Goal: Task Accomplishment & Management: Complete application form

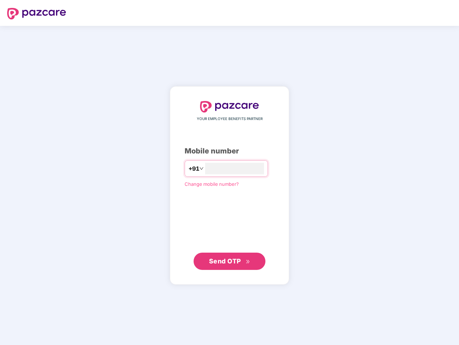
click at [230, 172] on input "number" at bounding box center [234, 168] width 59 height 11
click at [37, 14] on img at bounding box center [36, 13] width 59 height 11
click at [189, 169] on span "+91" at bounding box center [194, 168] width 11 height 9
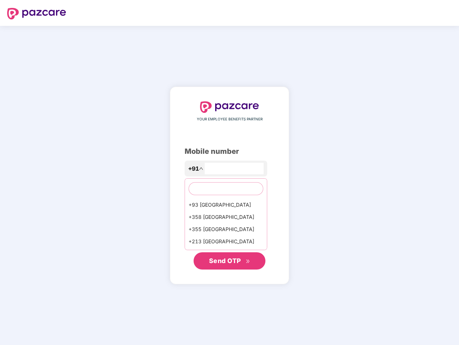
click at [230, 261] on span "Send OTP" at bounding box center [225, 261] width 32 height 8
